Goal: Communication & Community: Answer question/provide support

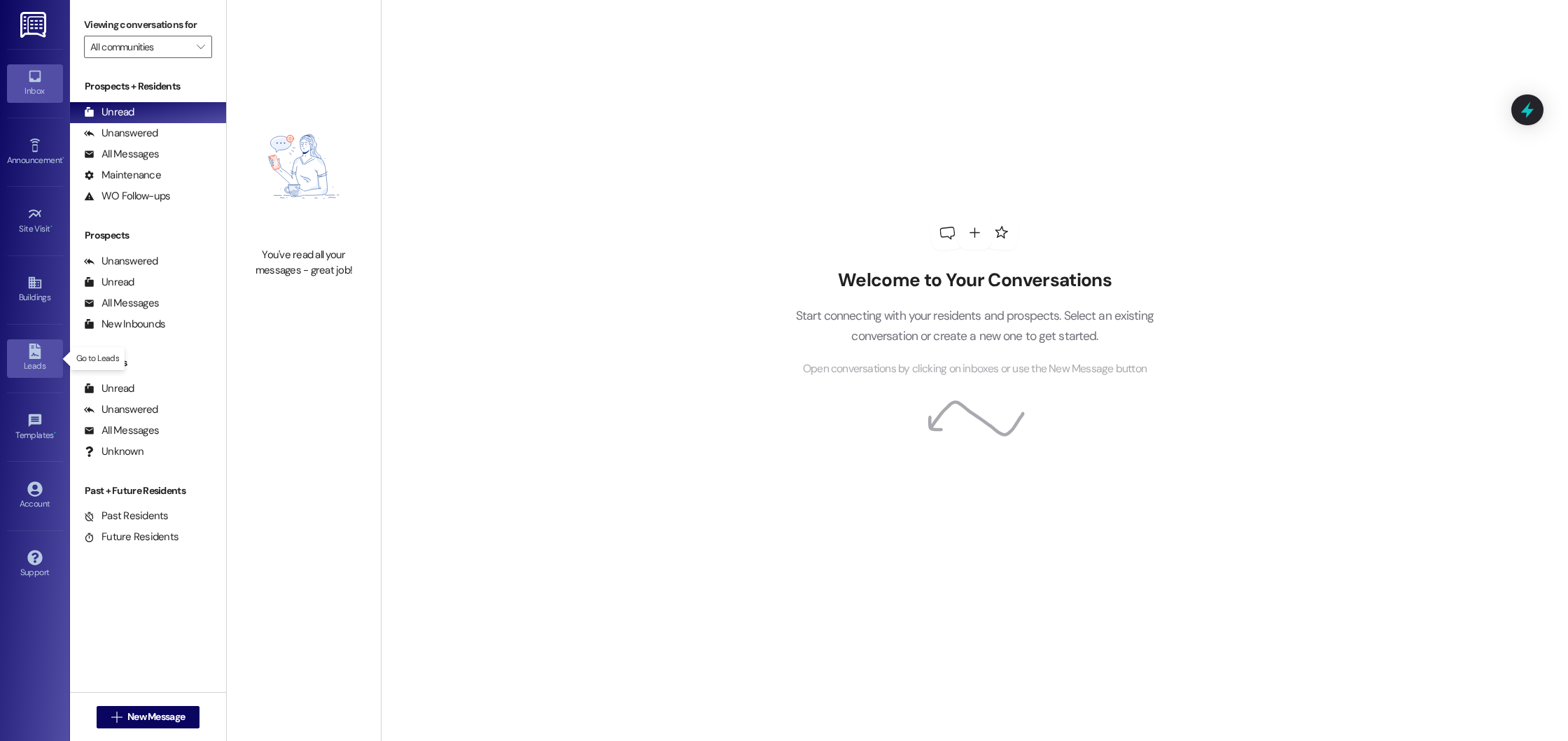
click at [40, 367] on div "Leads" at bounding box center [35, 365] width 70 height 14
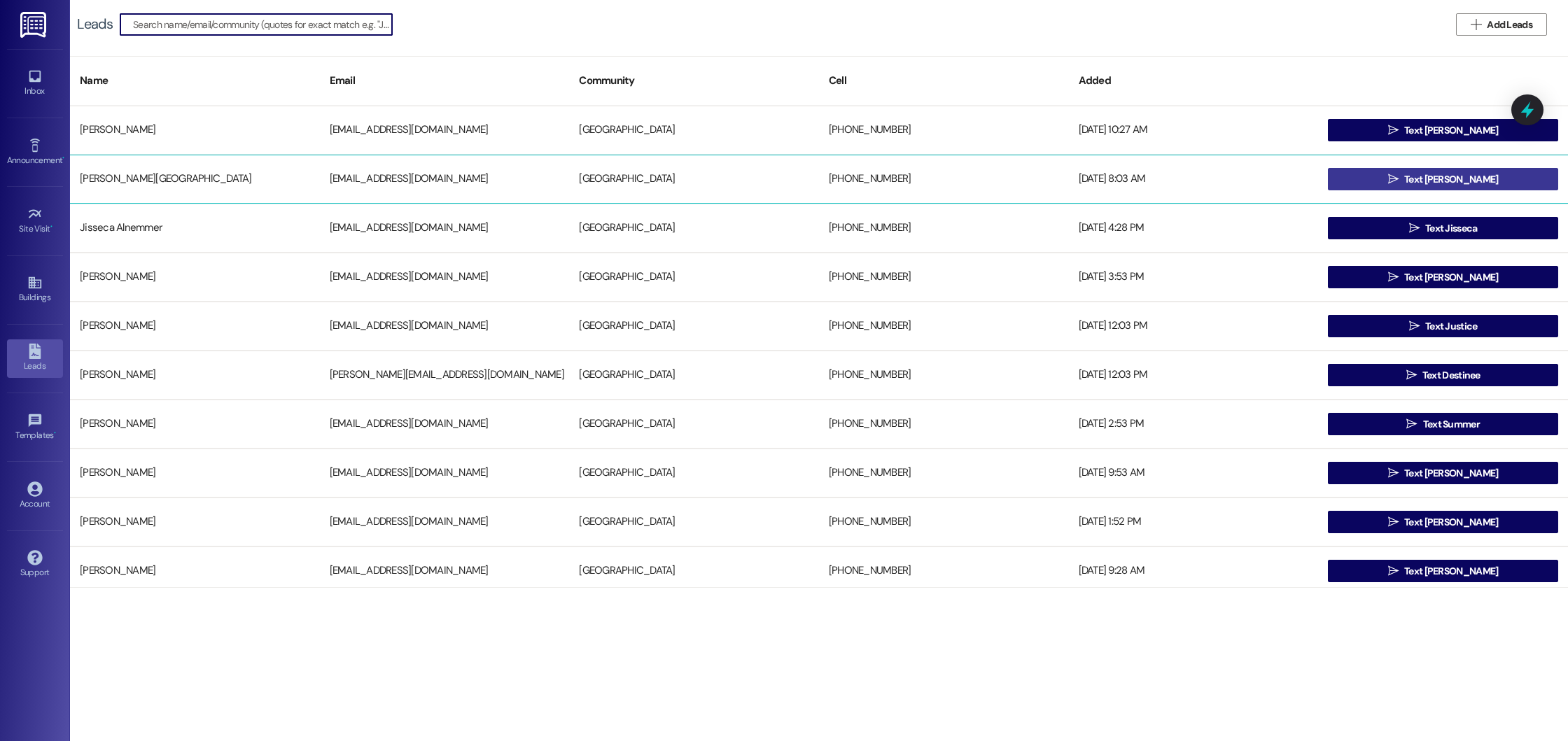
click at [1502, 175] on button " Text [PERSON_NAME]" at bounding box center [1443, 179] width 230 height 22
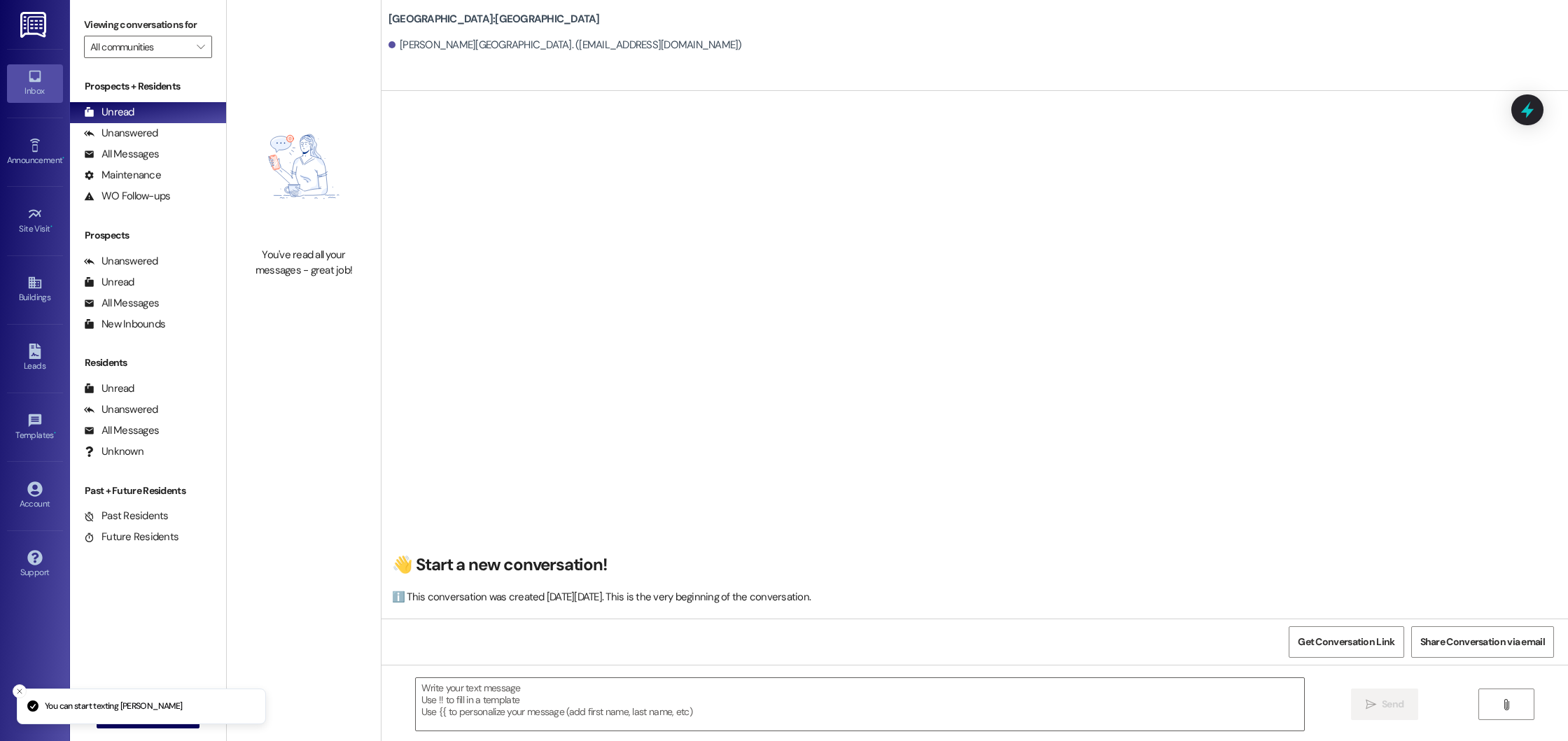
click at [590, 693] on textarea at bounding box center [859, 704] width 888 height 52
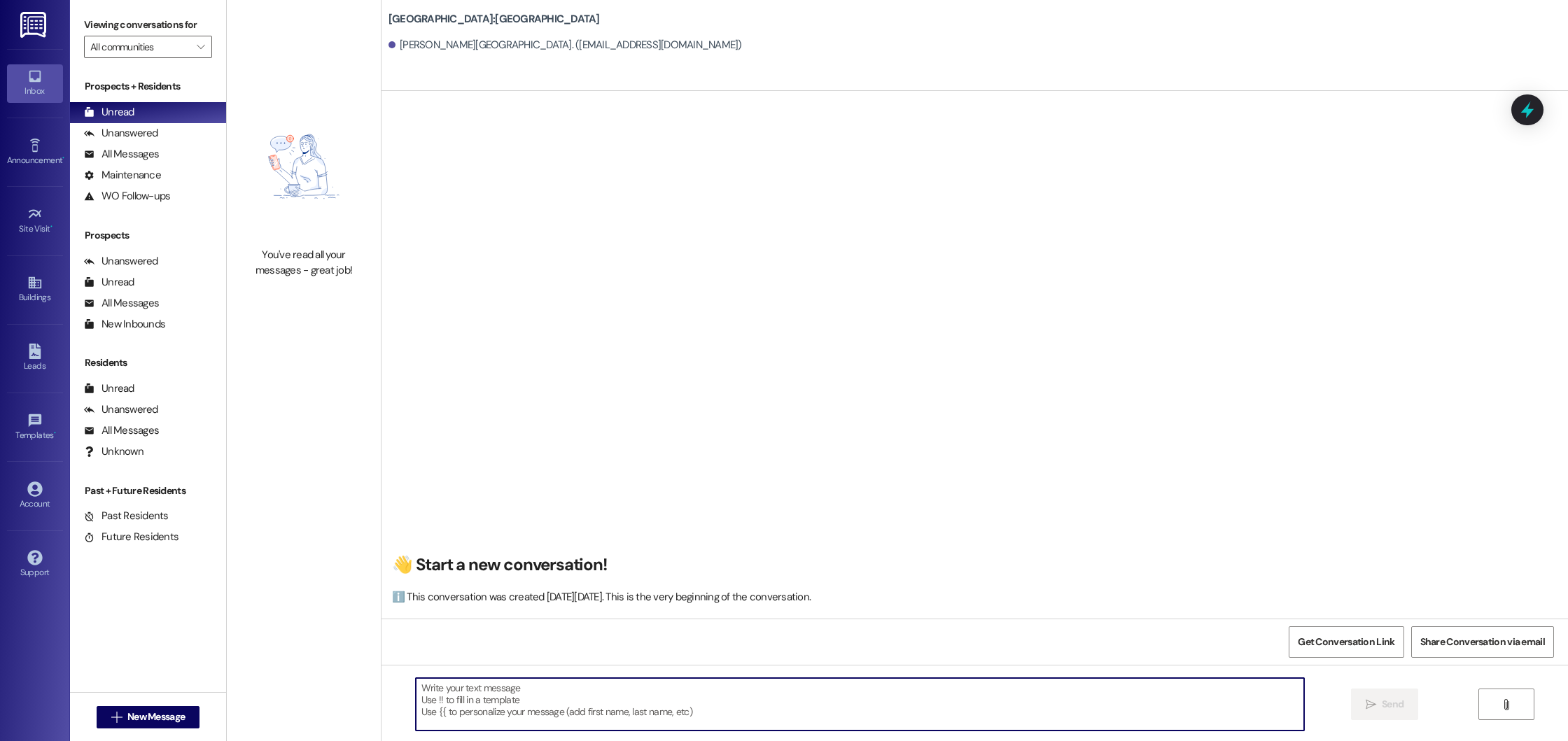
paste textarea "Good morning! This is Summer from [GEOGRAPHIC_DATA]. I saw that you’re interest…"
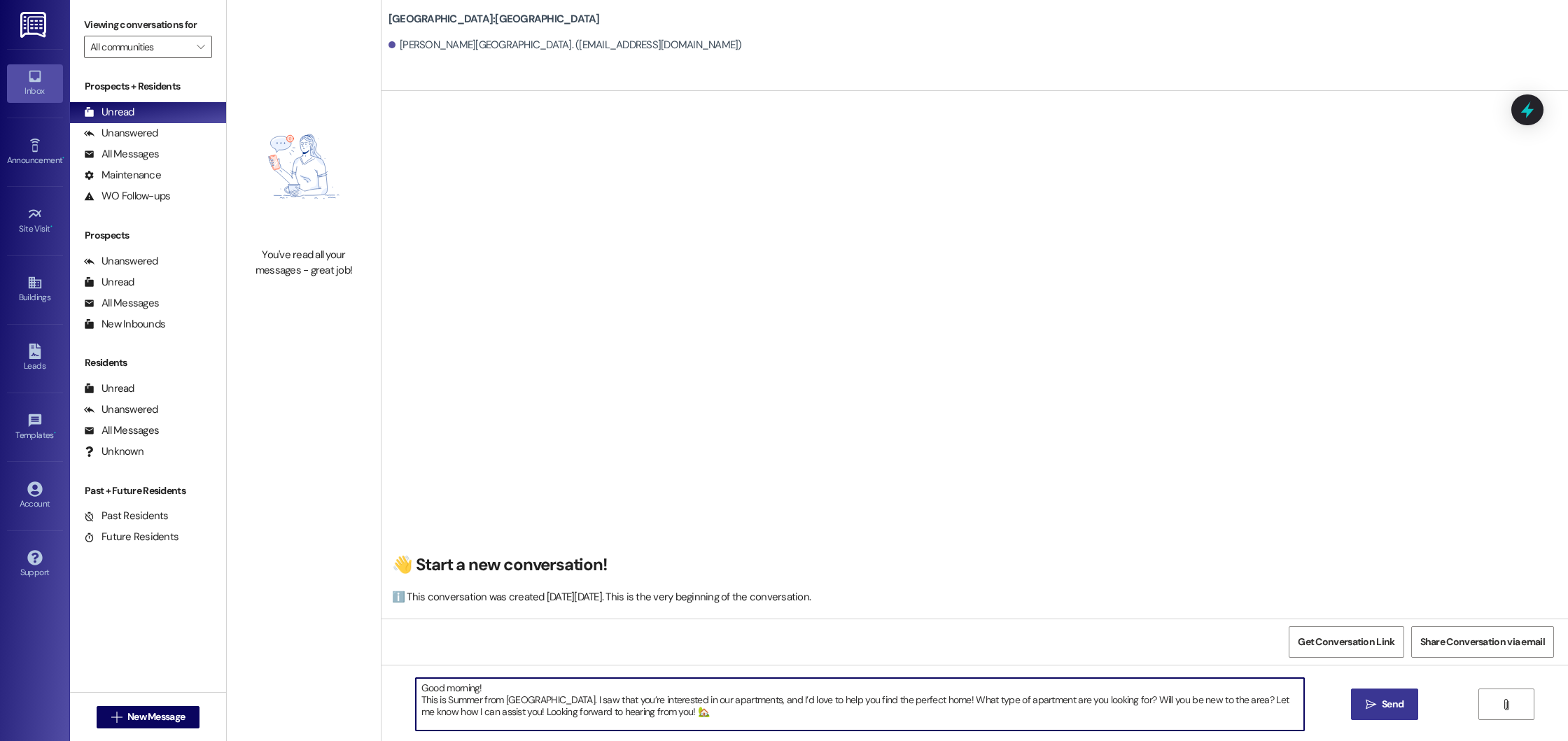
type textarea "Good morning! This is Summer from [GEOGRAPHIC_DATA]. I saw that you’re interest…"
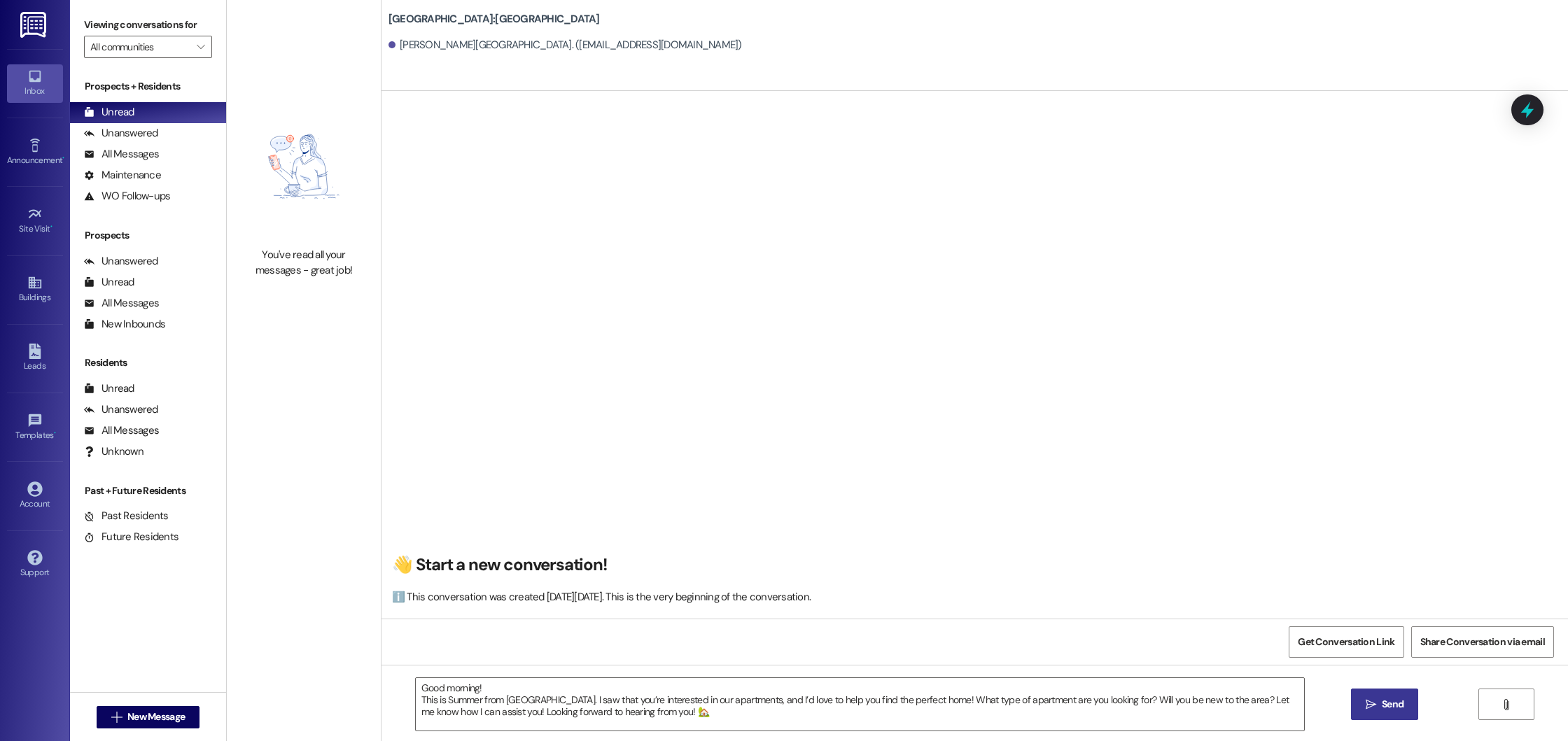
click at [1393, 703] on span "Send" at bounding box center [1392, 705] width 22 height 15
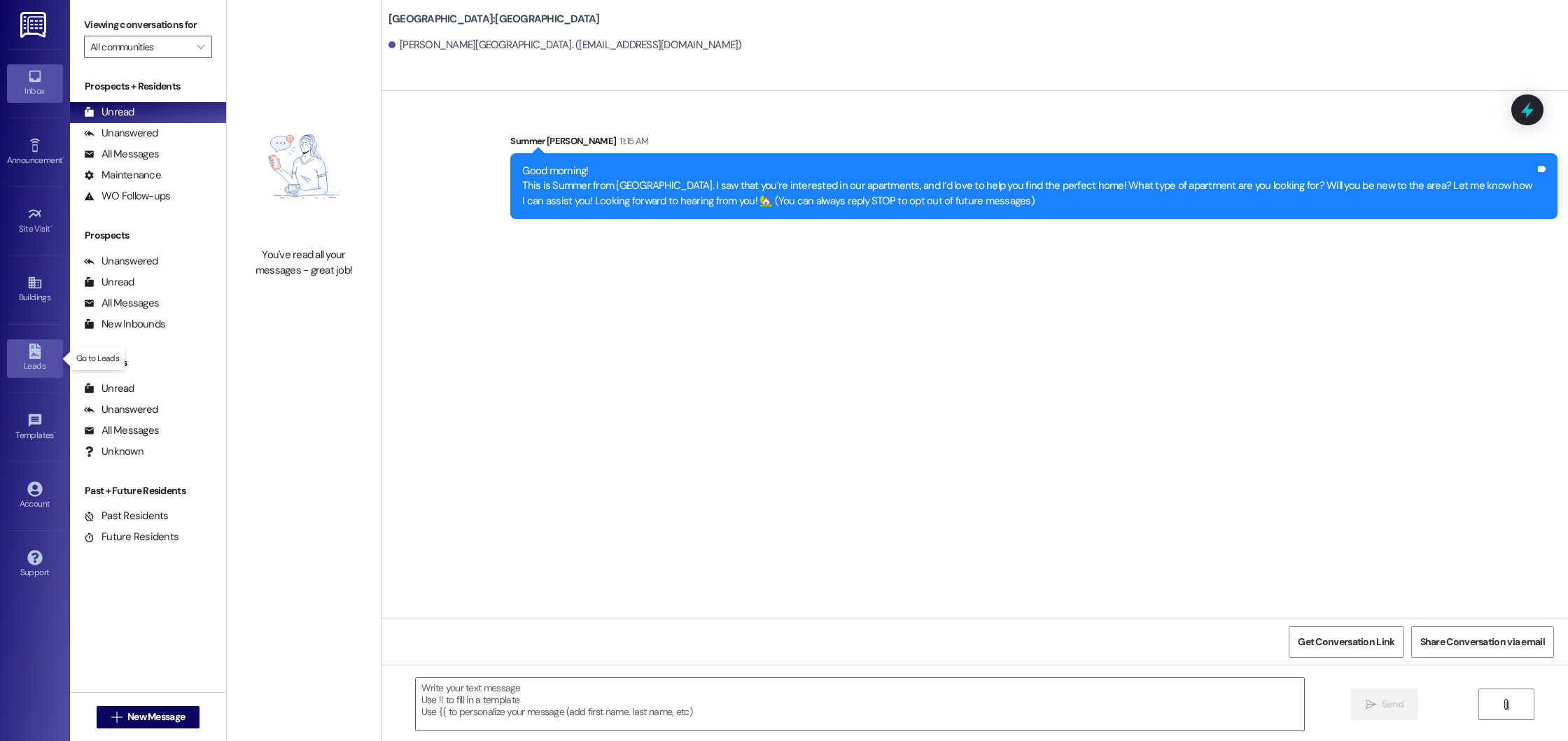
click at [25, 365] on div "Leads" at bounding box center [35, 365] width 70 height 14
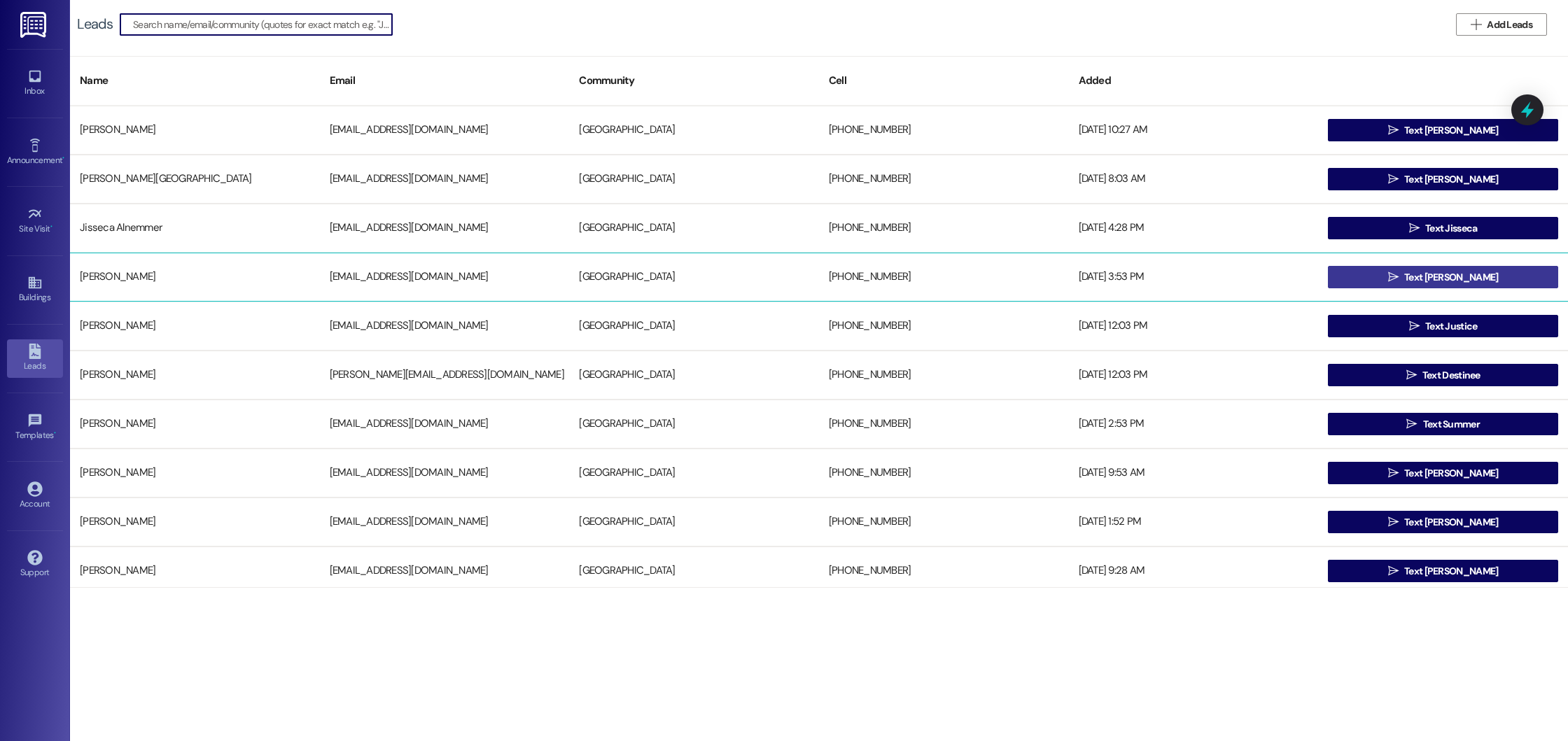
click at [1379, 283] on button " Text [PERSON_NAME]" at bounding box center [1443, 277] width 230 height 22
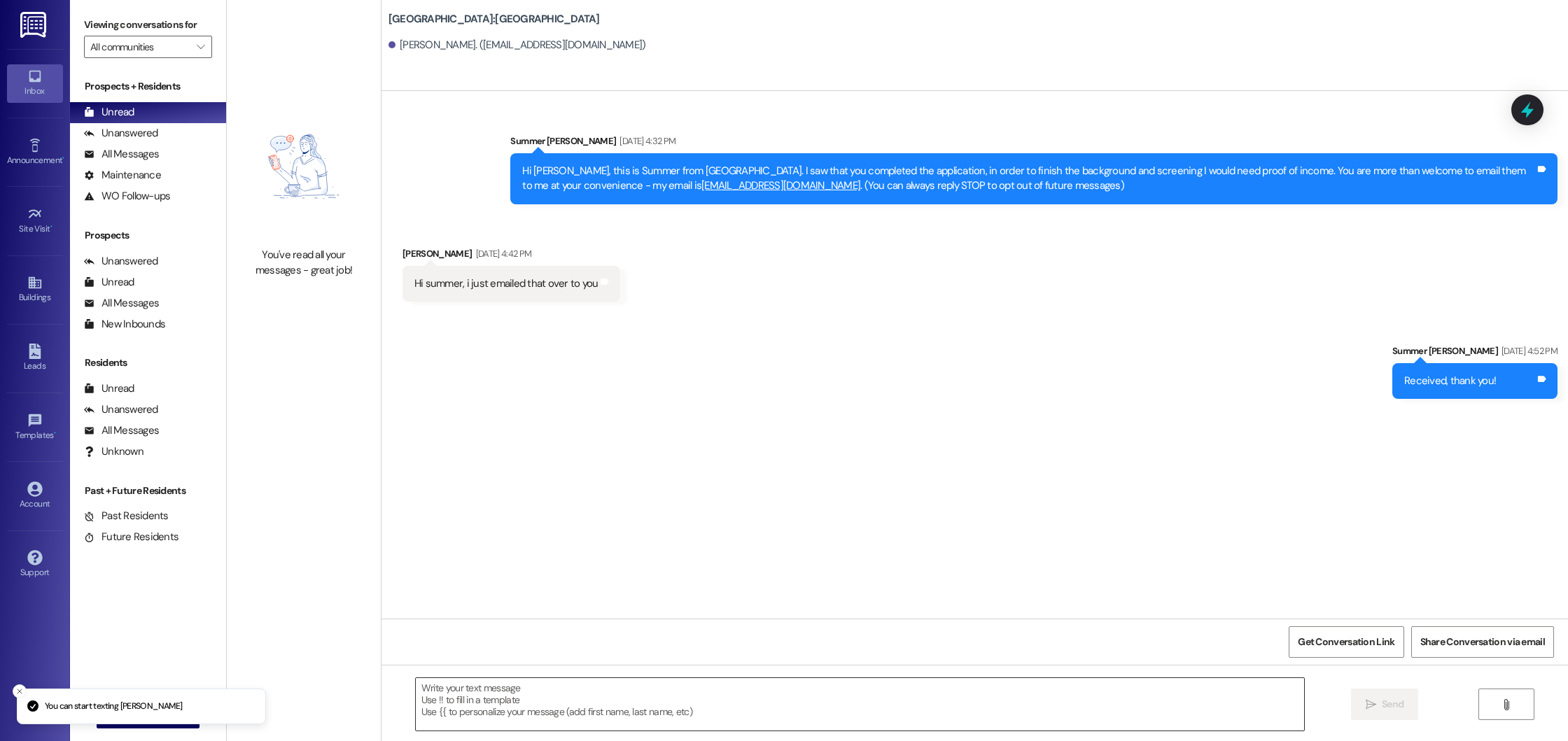
click at [630, 716] on textarea at bounding box center [859, 704] width 888 height 52
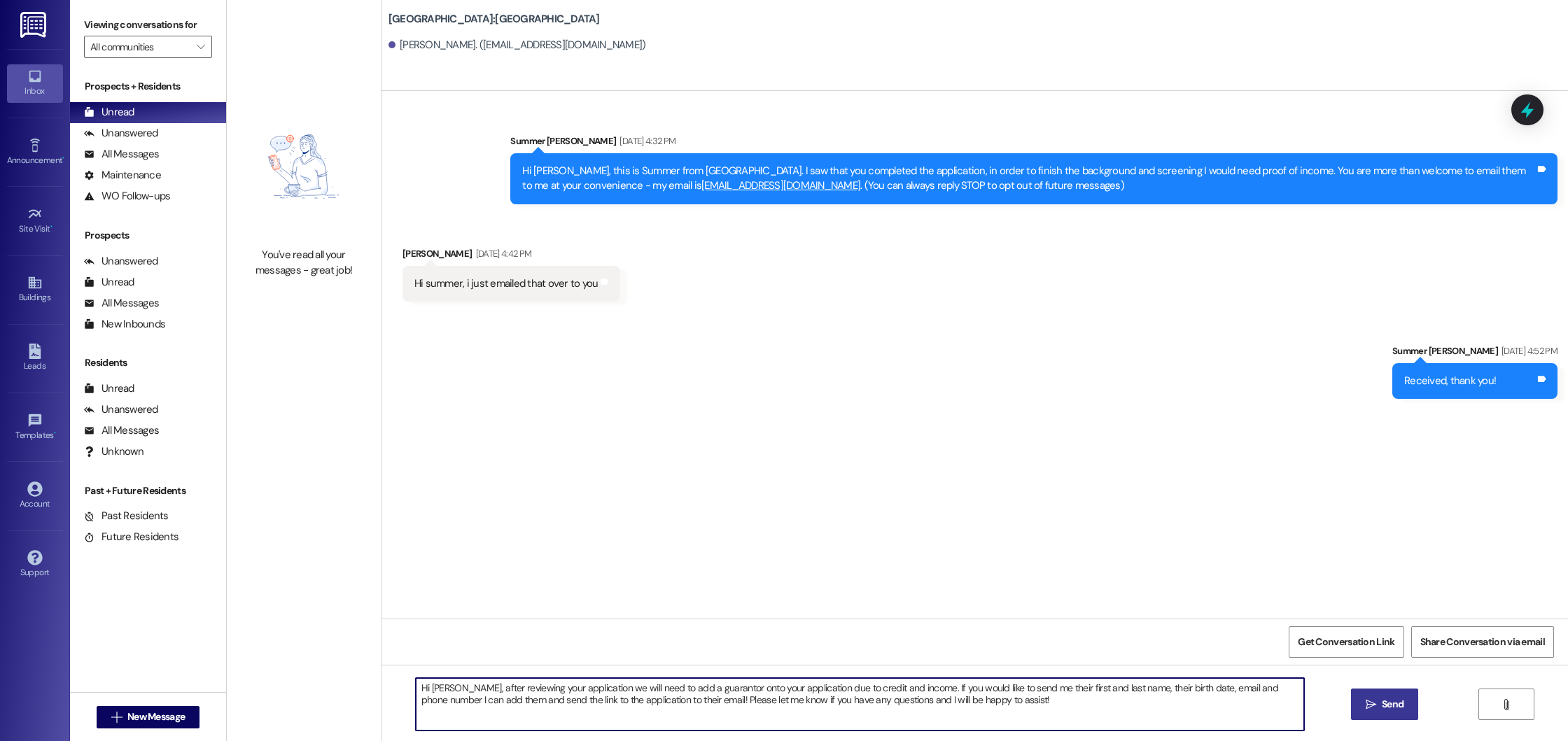
type textarea "Hi [PERSON_NAME], after reviewing your application we will need to add a guaran…"
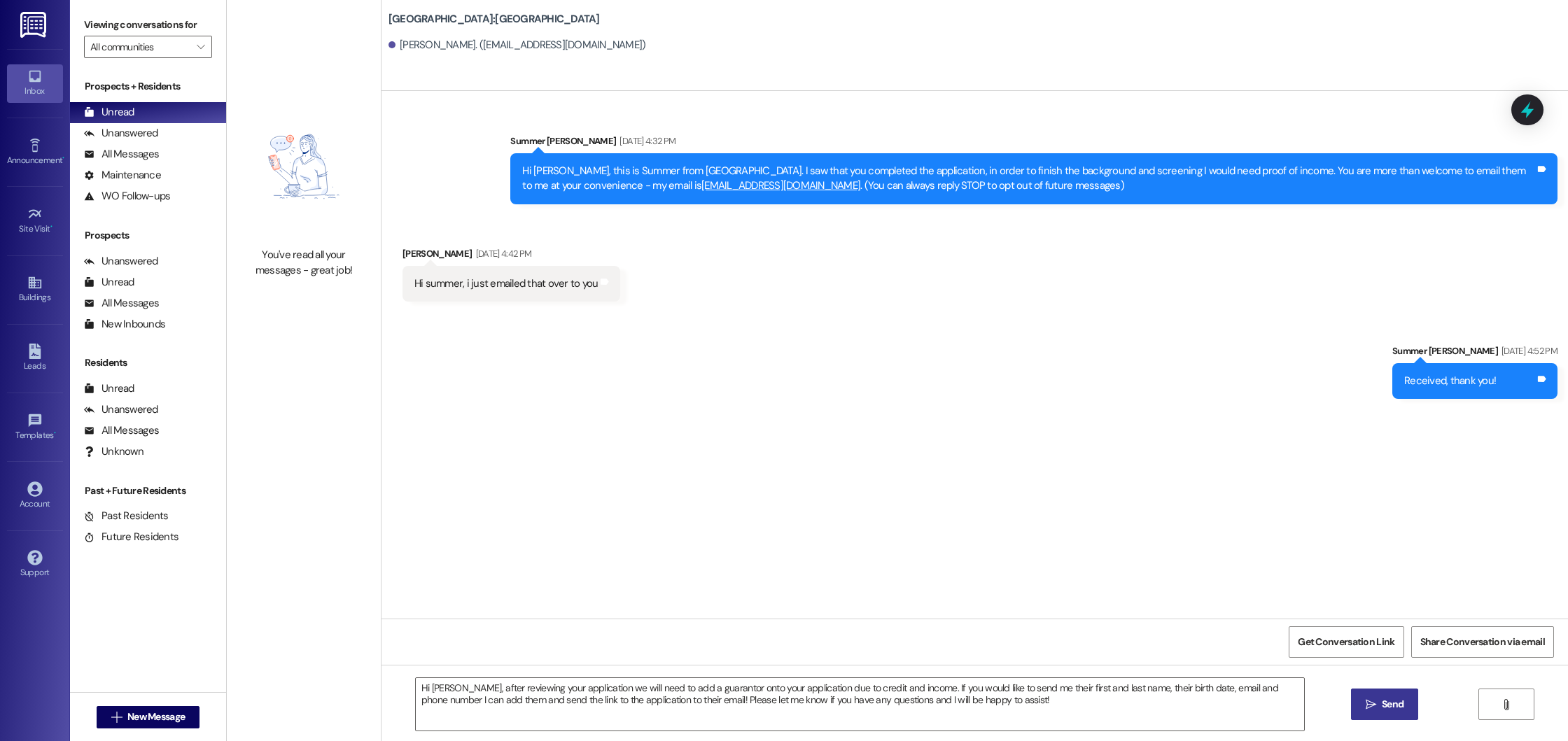
click at [1355, 715] on button " Send" at bounding box center [1385, 704] width 68 height 31
